Goal: Find specific page/section: Find specific page/section

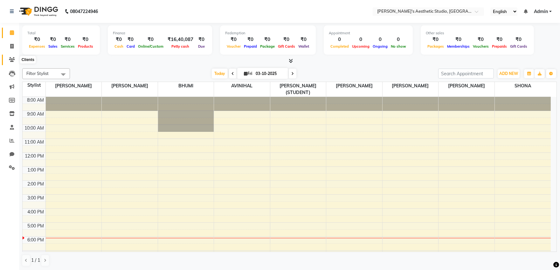
click at [12, 58] on icon at bounding box center [12, 59] width 6 height 5
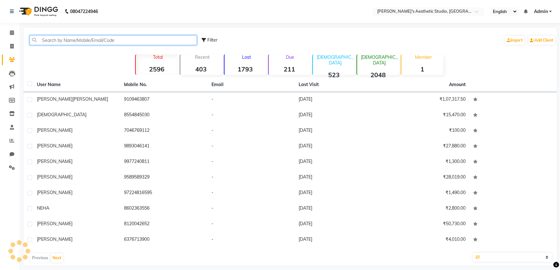
click at [83, 42] on input "text" at bounding box center [113, 40] width 167 height 10
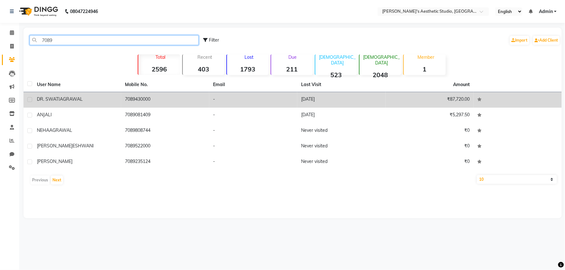
type input "7089"
click at [127, 96] on td "7089430000" at bounding box center [165, 100] width 88 height 16
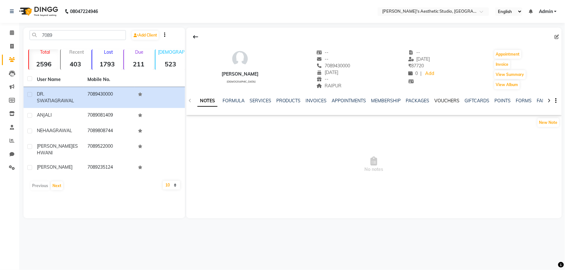
click at [455, 103] on link "VOUCHERS" at bounding box center [447, 101] width 25 height 6
